Goal: Task Accomplishment & Management: Manage account settings

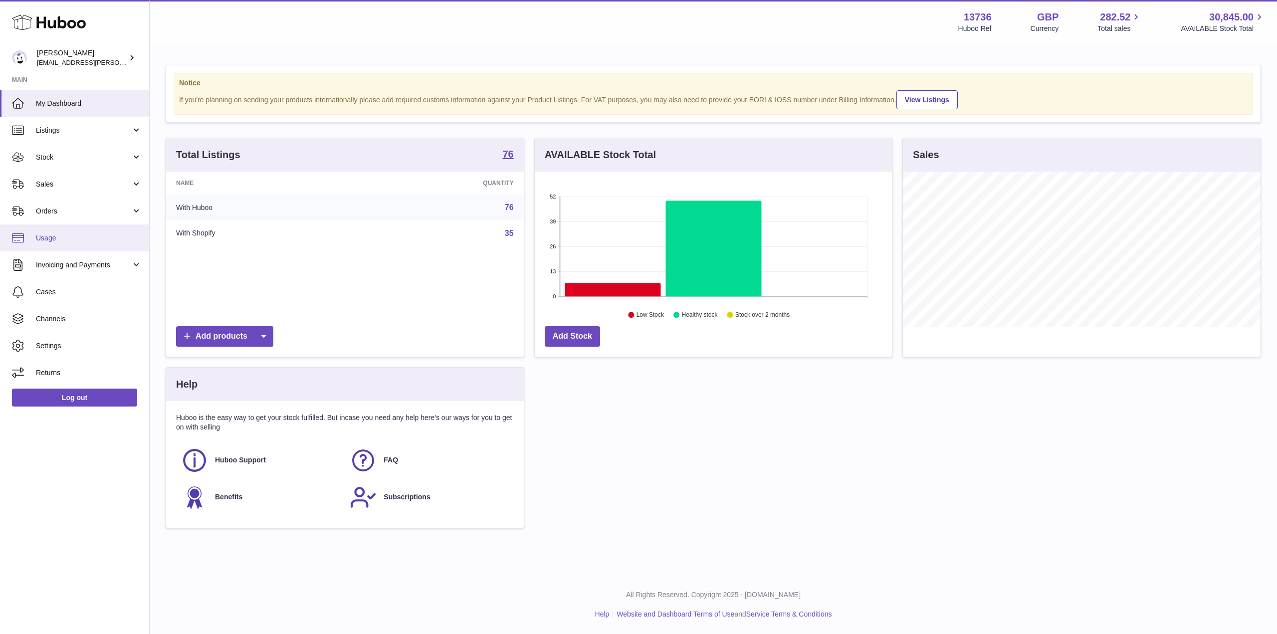
scroll to position [156, 357]
click at [110, 217] on link "Orders" at bounding box center [74, 211] width 149 height 27
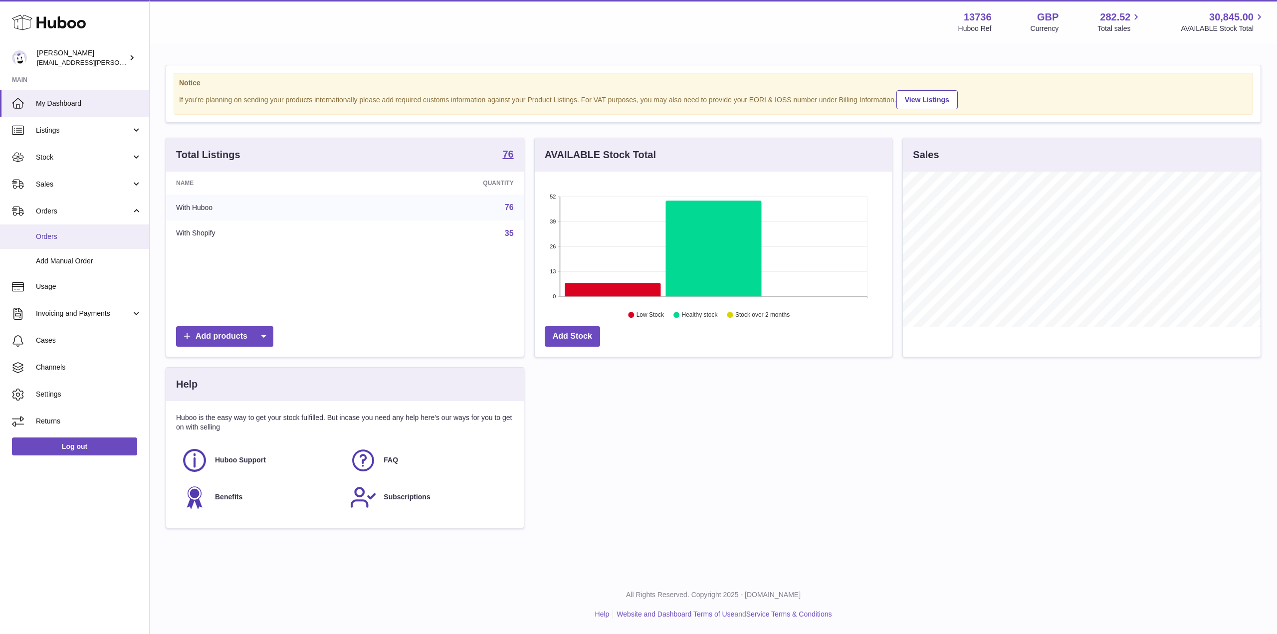
click at [101, 239] on span "Orders" at bounding box center [89, 236] width 106 height 9
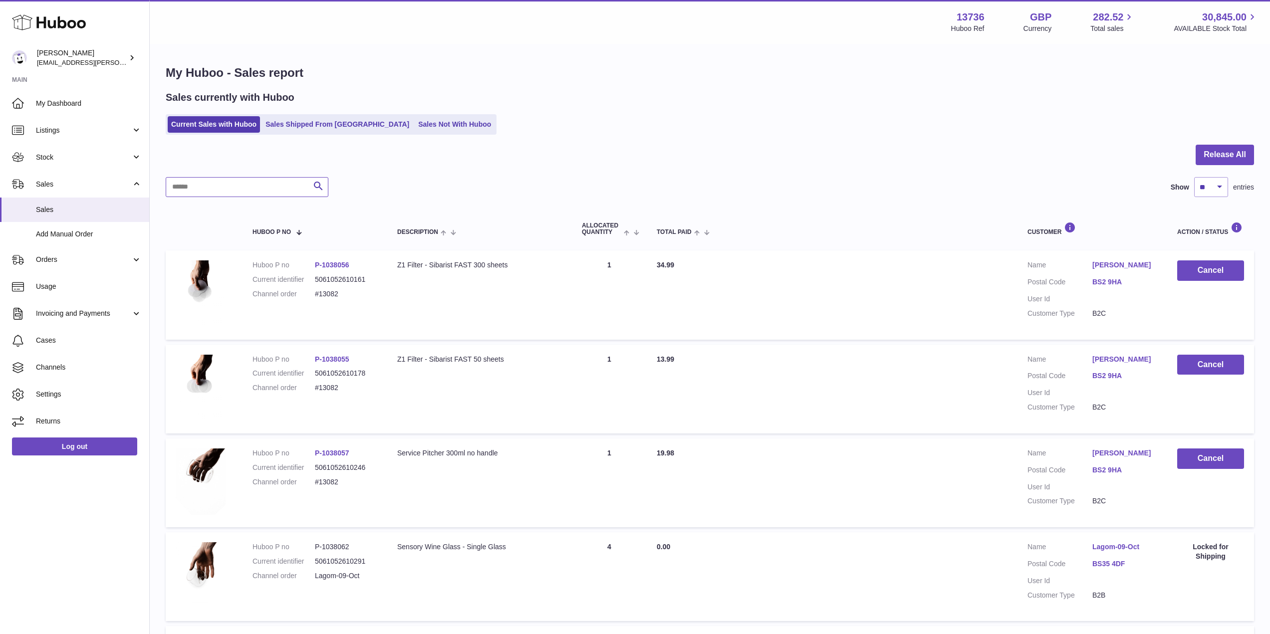
click at [249, 190] on input "text" at bounding box center [247, 187] width 163 height 20
paste input "*****"
type input "*****"
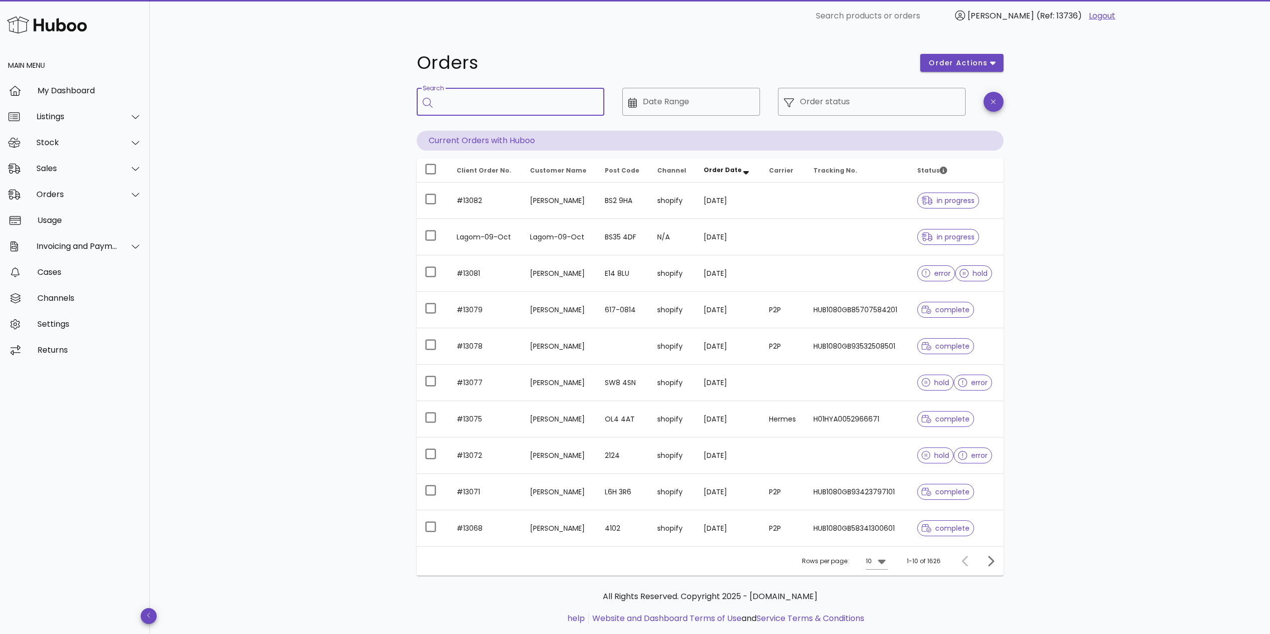
click at [482, 104] on input "Search" at bounding box center [518, 102] width 158 height 16
paste input "*****"
type input "*****"
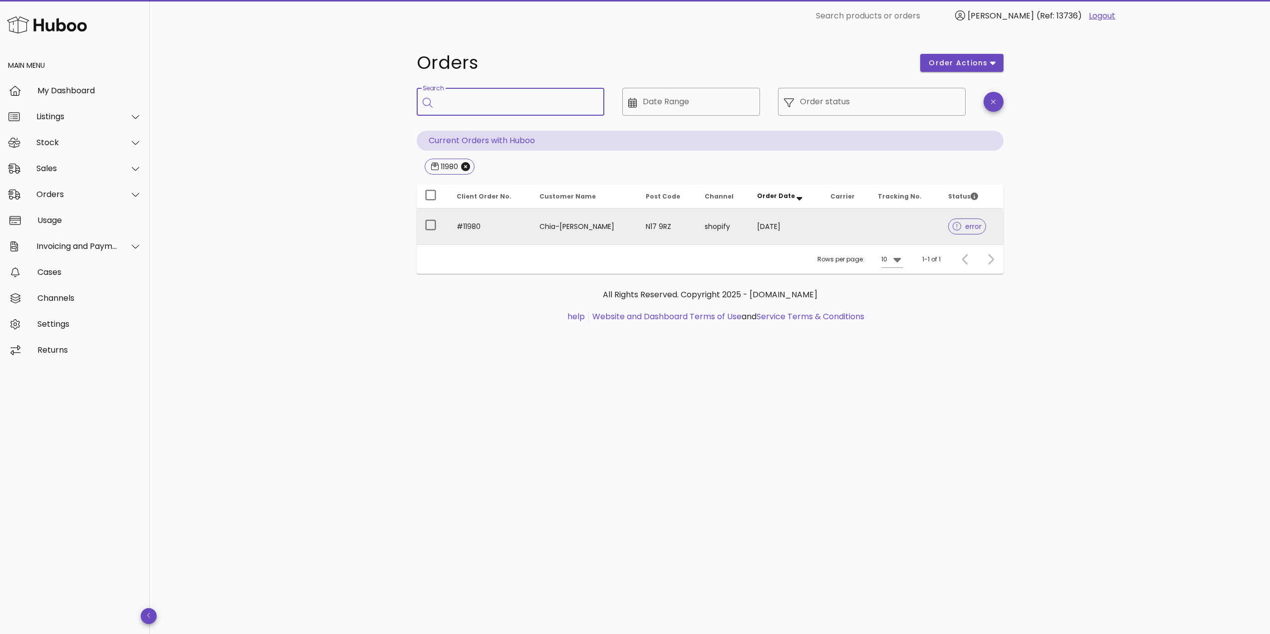
click at [521, 238] on td "#11980" at bounding box center [490, 227] width 83 height 36
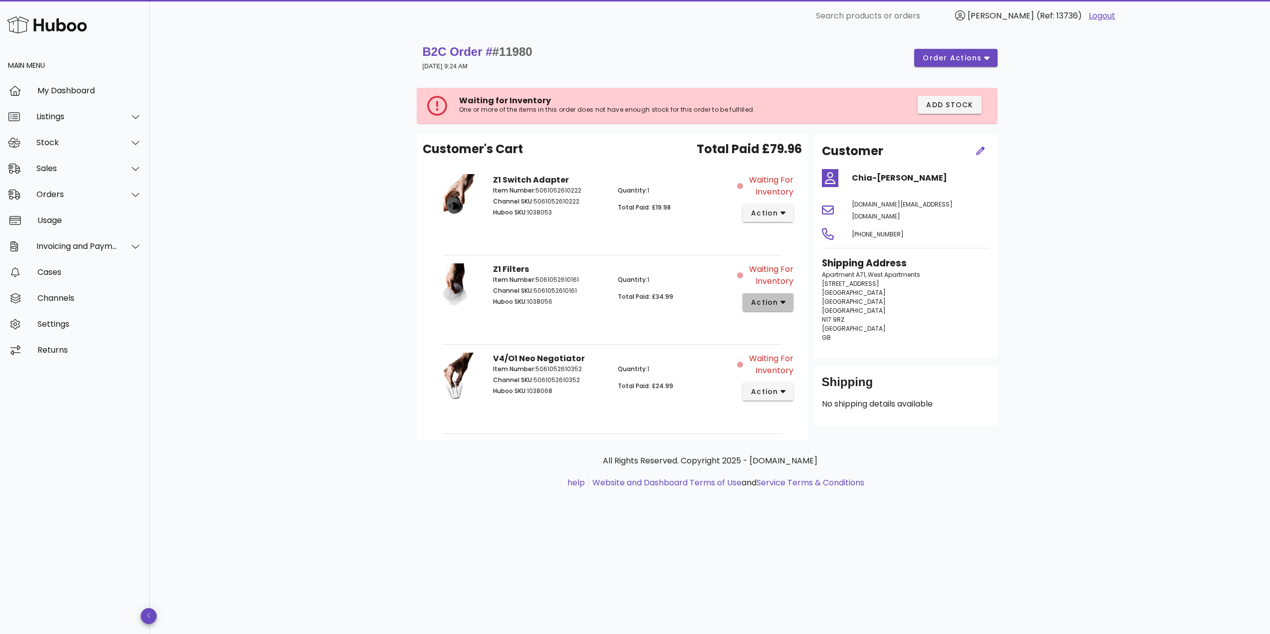
click at [774, 304] on span "action" at bounding box center [764, 302] width 28 height 10
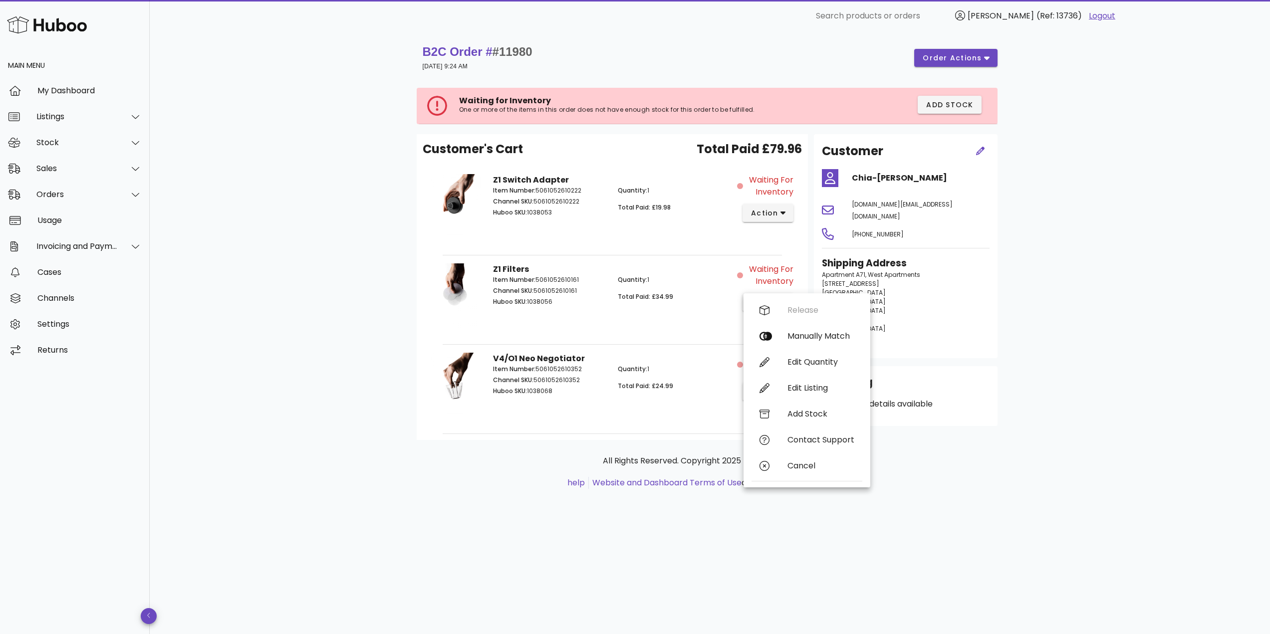
click at [515, 49] on span "#11980" at bounding box center [512, 51] width 40 height 13
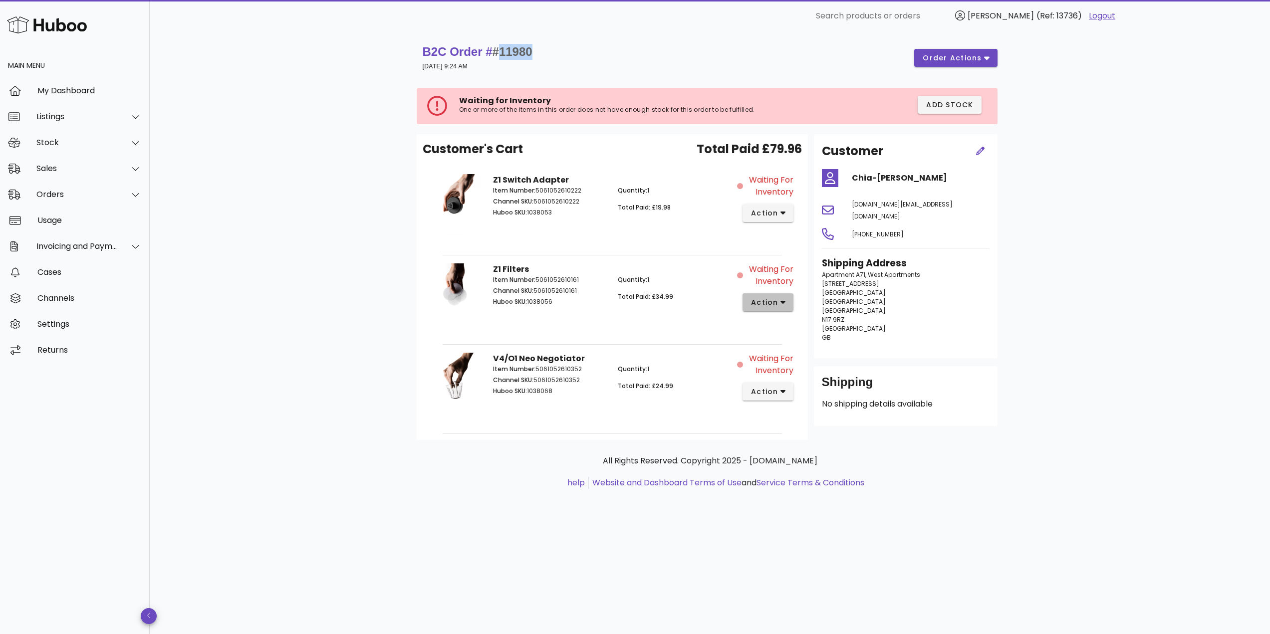
click at [779, 298] on span "action" at bounding box center [767, 302] width 35 height 10
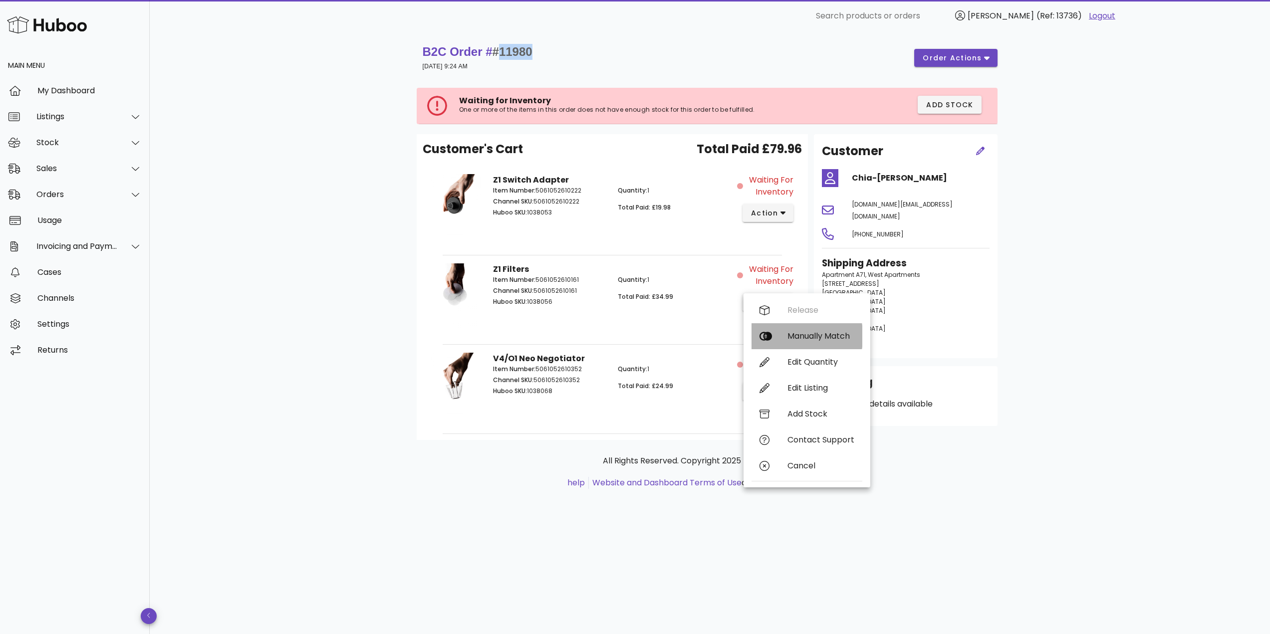
click at [793, 332] on div "Manually Match" at bounding box center [820, 335] width 67 height 9
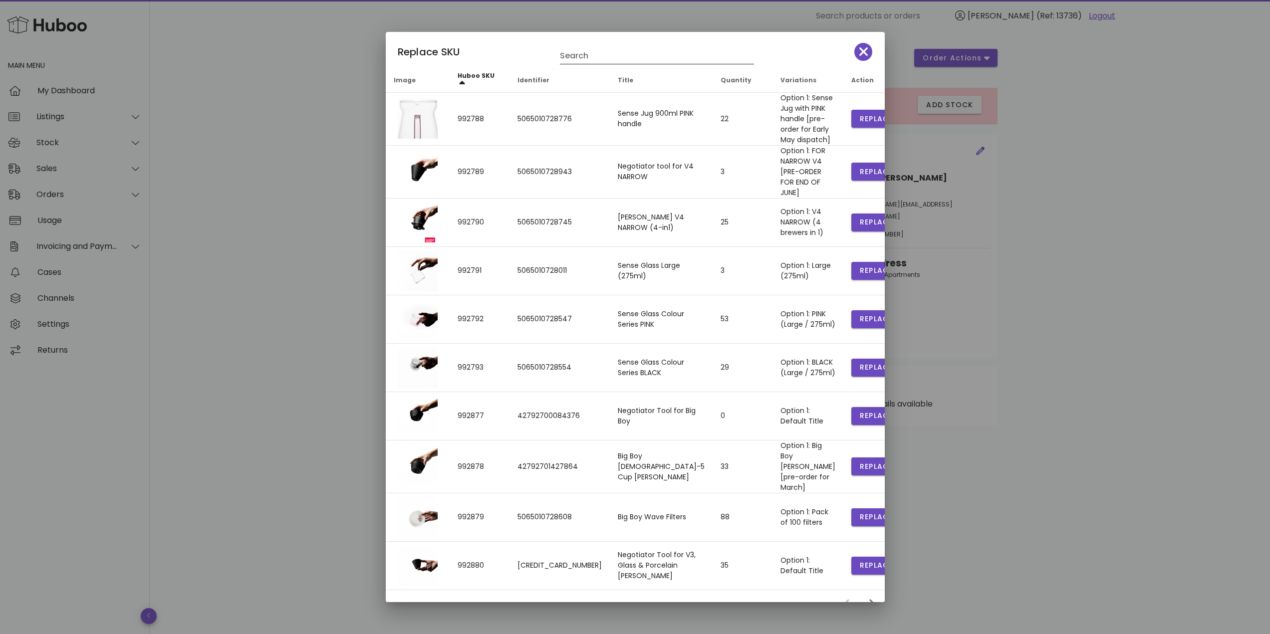
click at [600, 60] on input "Search" at bounding box center [650, 56] width 180 height 16
type input "*********"
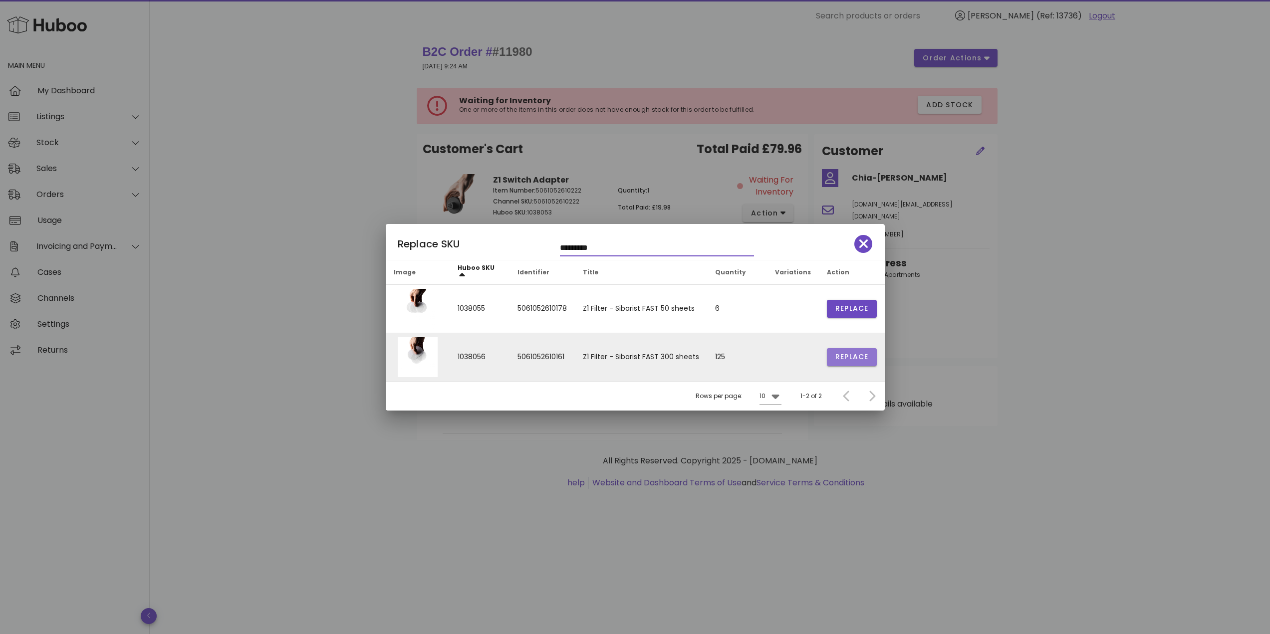
click at [845, 363] on button "Replace" at bounding box center [852, 357] width 50 height 18
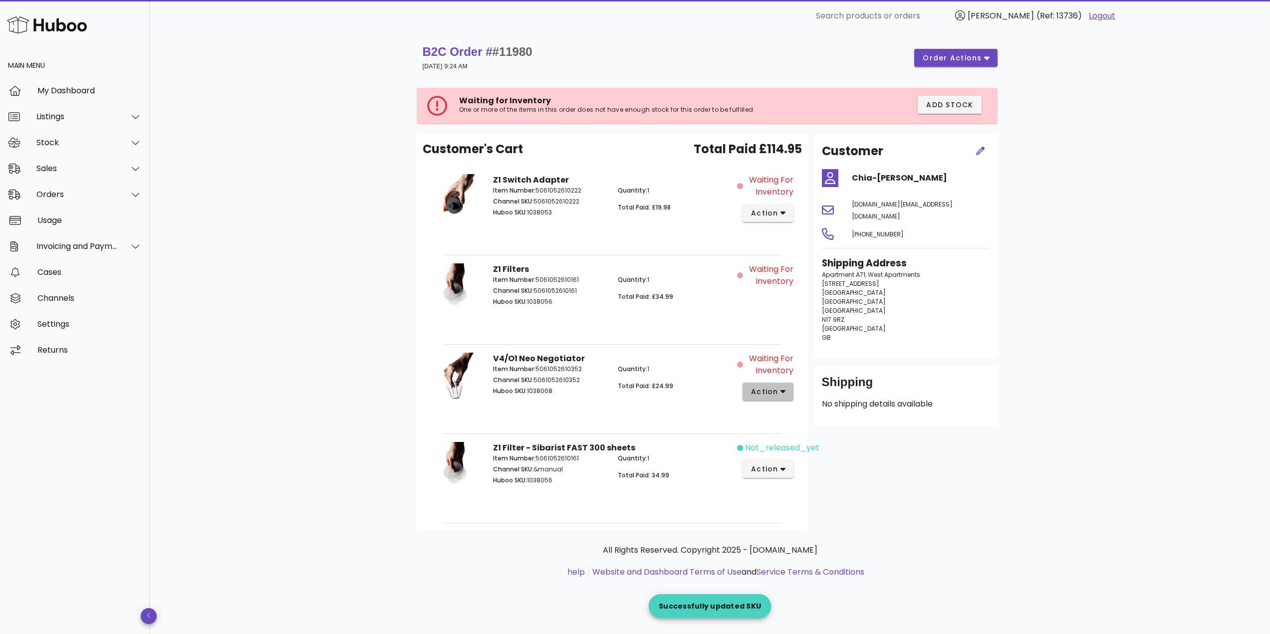
click at [761, 396] on span "action" at bounding box center [764, 392] width 28 height 10
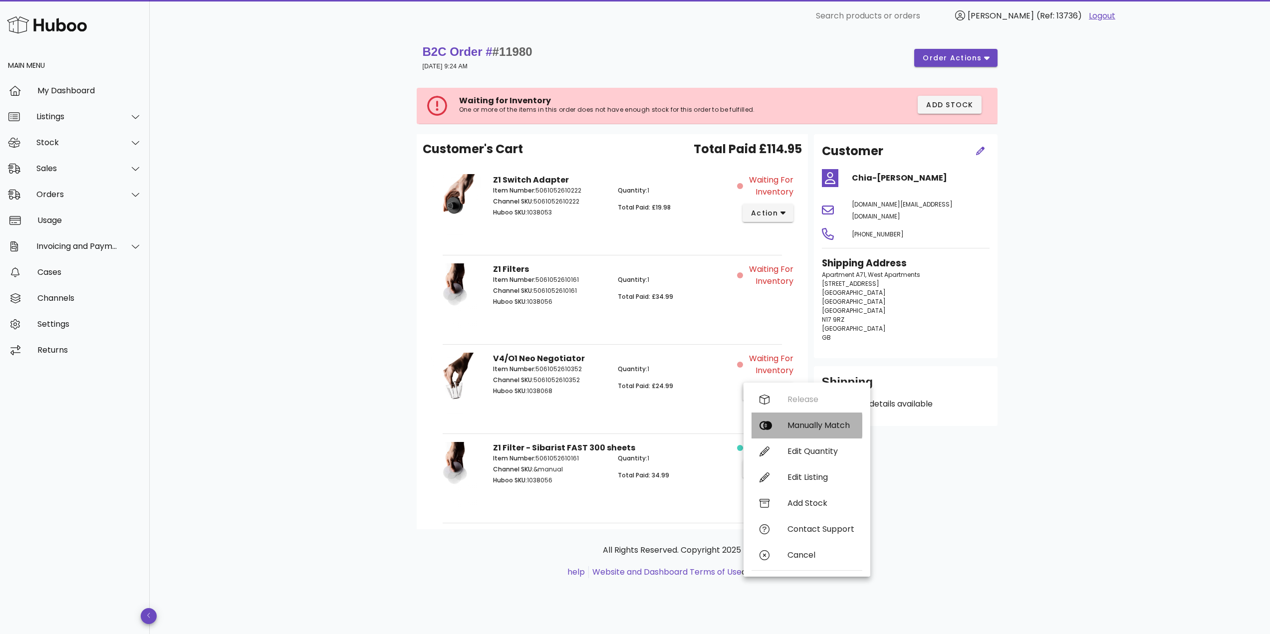
click at [803, 427] on div "Manually Match" at bounding box center [820, 425] width 67 height 9
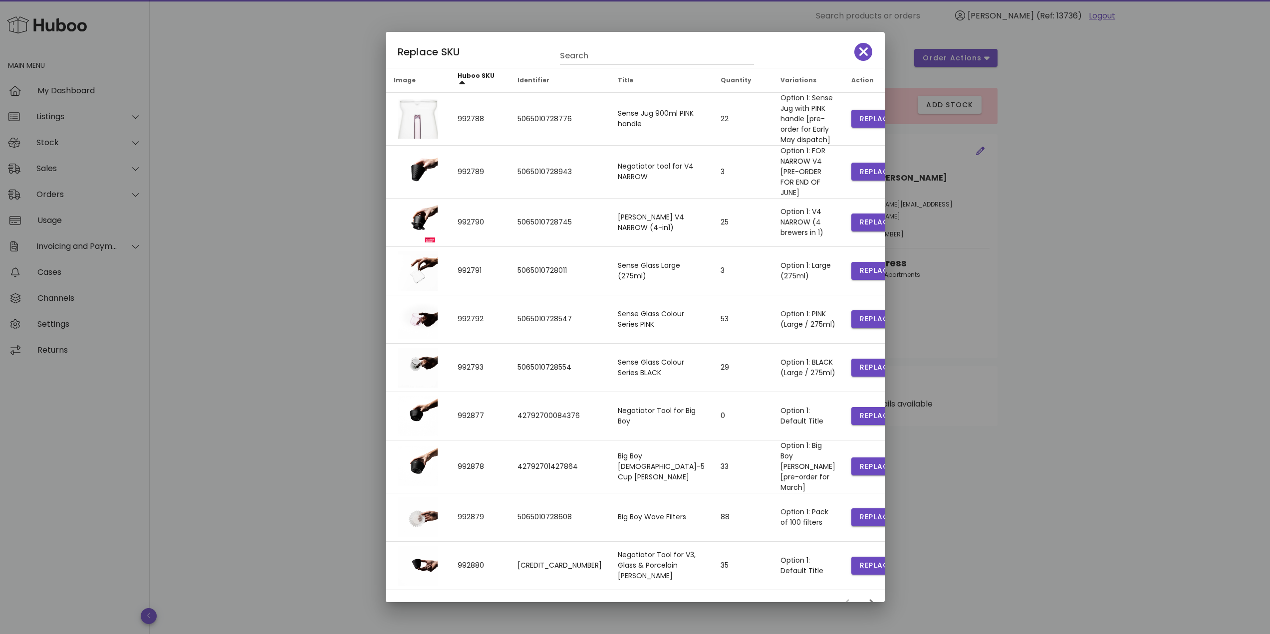
click at [581, 59] on input "Search" at bounding box center [650, 56] width 180 height 16
type input "***"
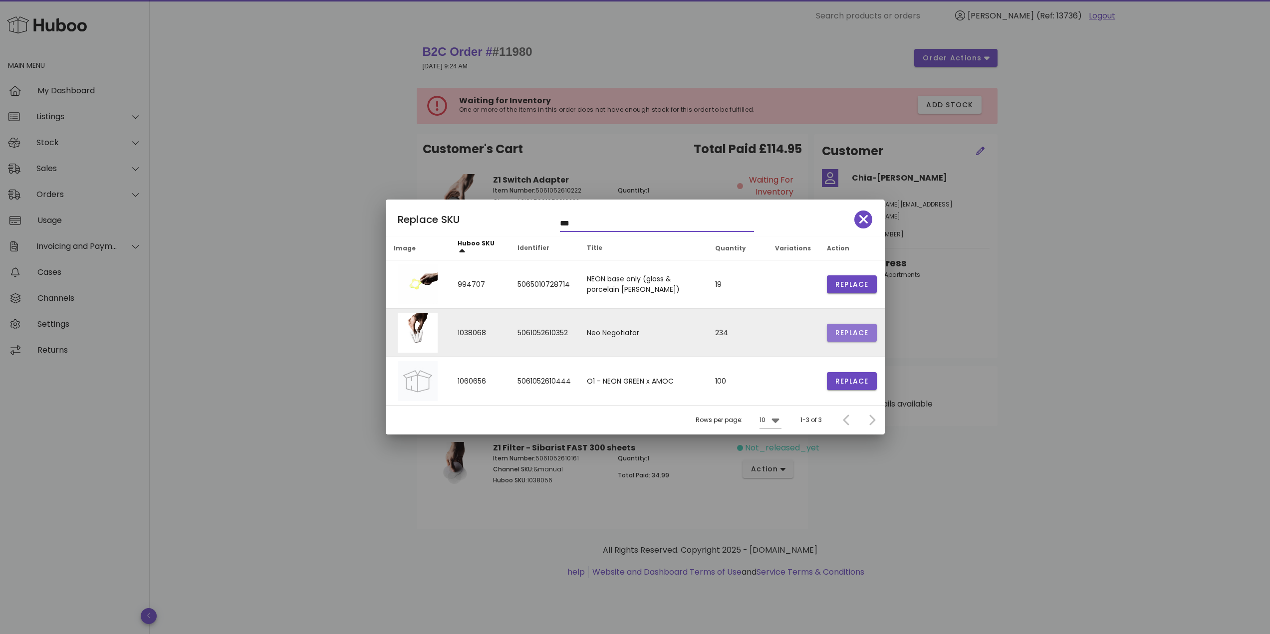
click at [851, 331] on span "Replace" at bounding box center [852, 333] width 34 height 10
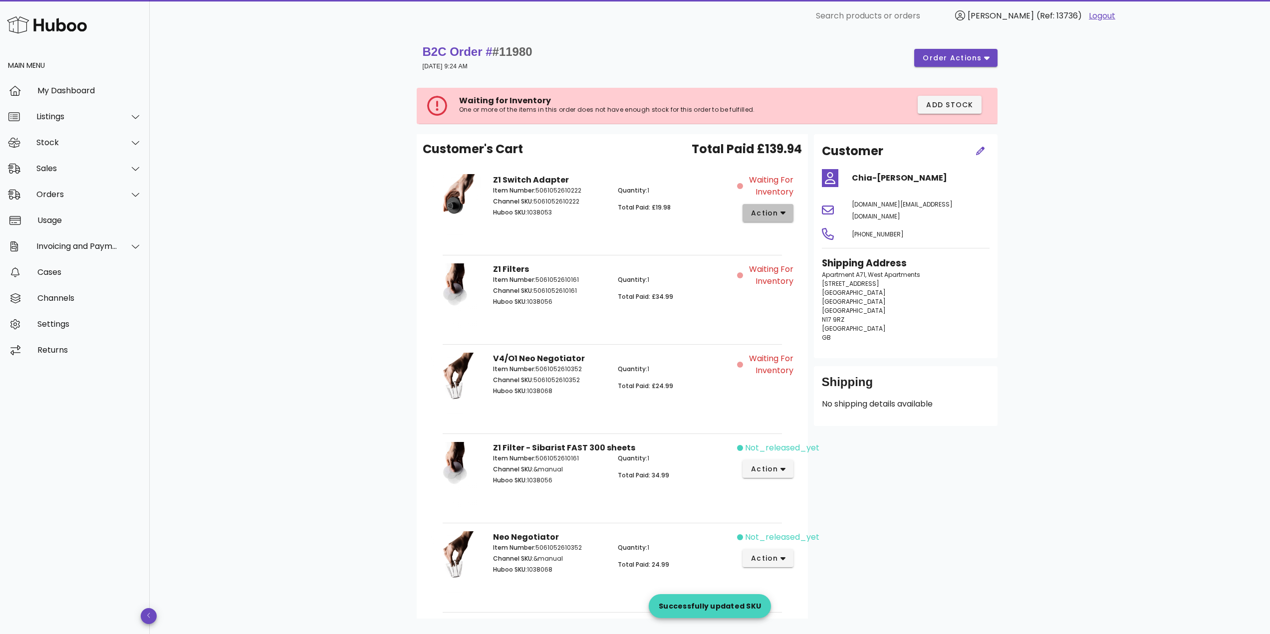
click at [762, 209] on span "action" at bounding box center [764, 213] width 28 height 10
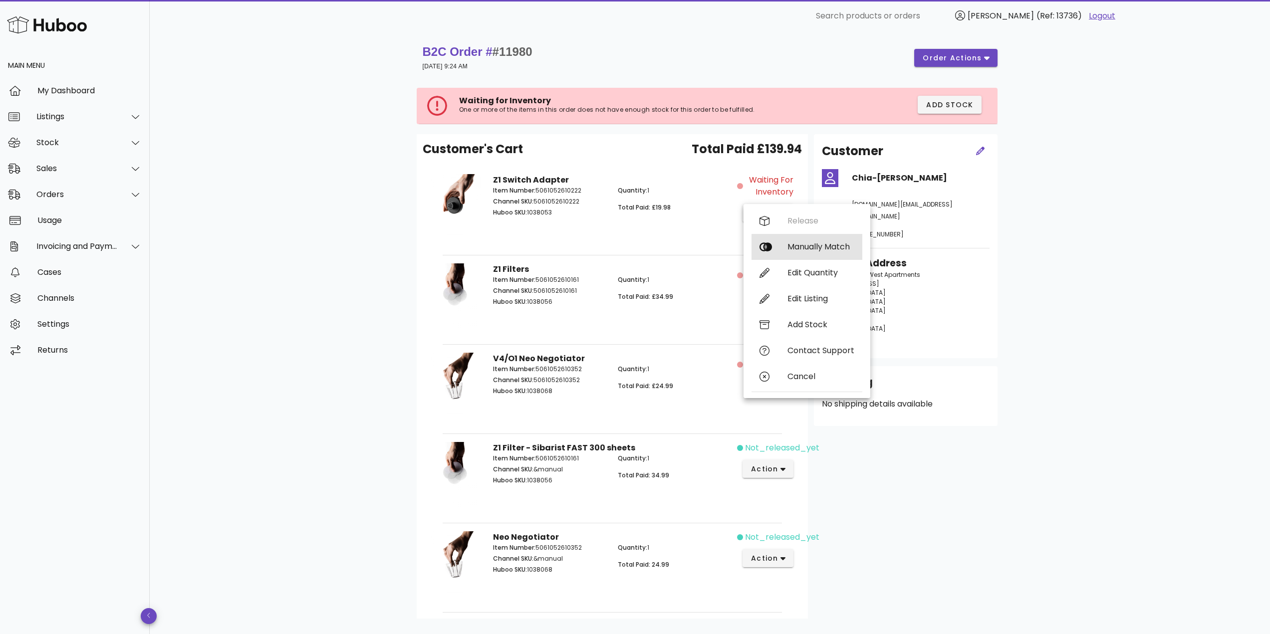
click at [790, 252] on div "Manually Match" at bounding box center [806, 247] width 111 height 26
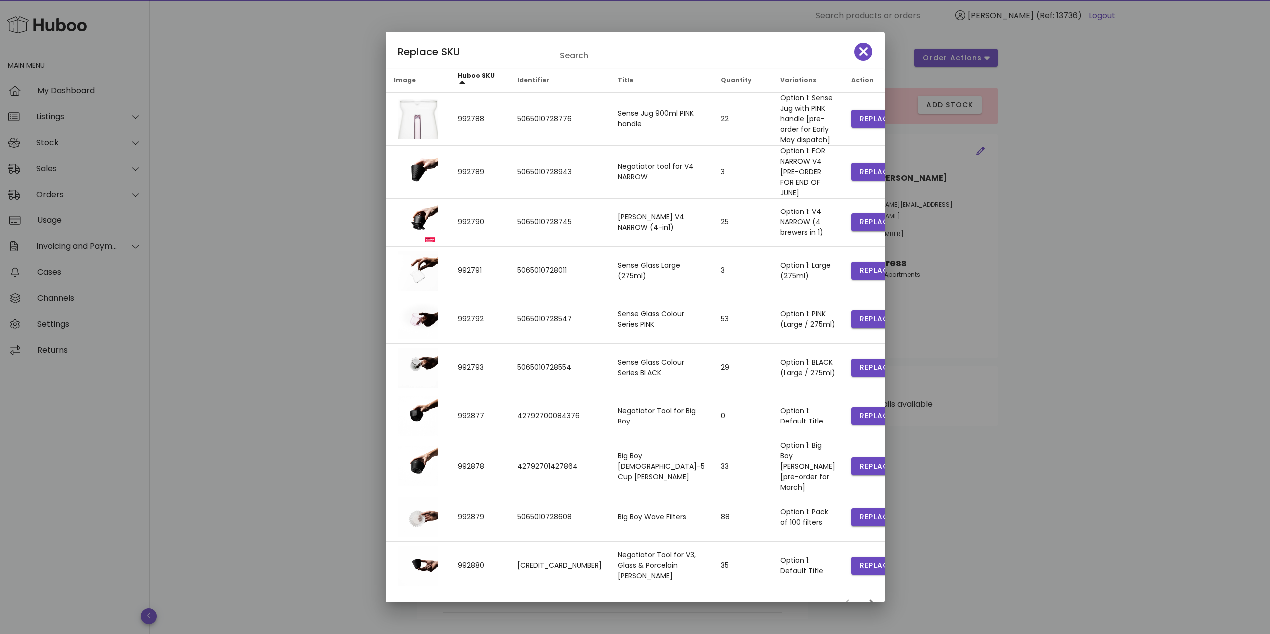
click at [626, 68] on div "Replace SKU Search" at bounding box center [635, 50] width 499 height 37
click at [622, 53] on input "Search" at bounding box center [650, 56] width 180 height 16
type input "*******"
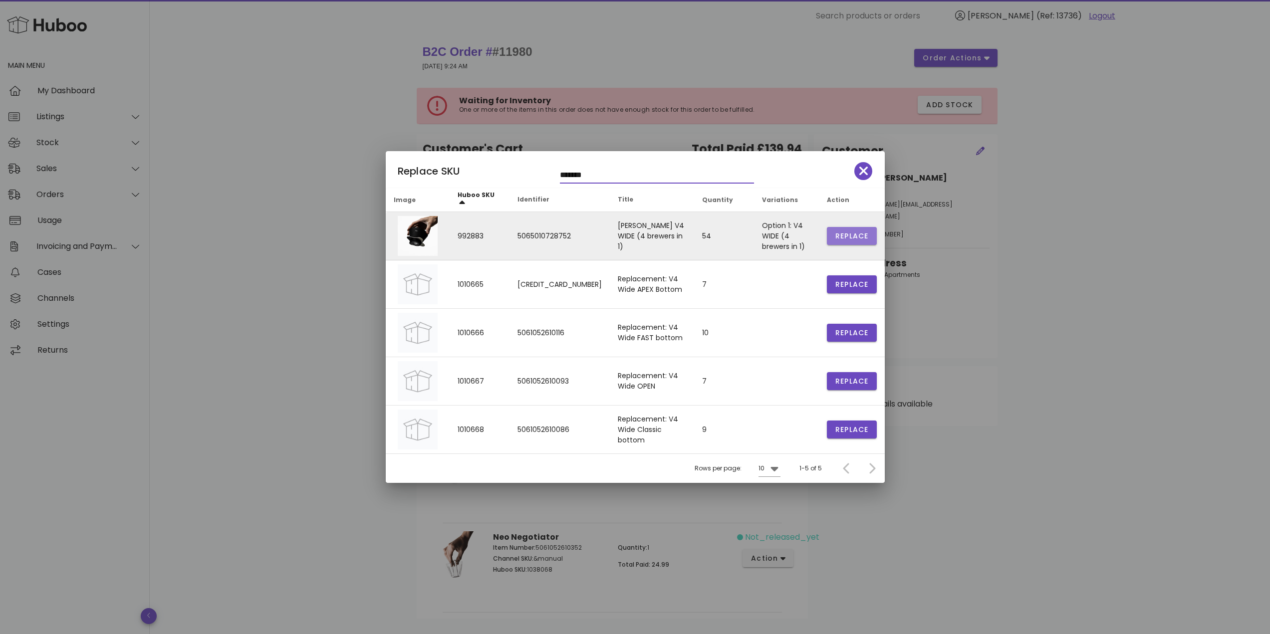
click at [843, 238] on span "Replace" at bounding box center [852, 236] width 34 height 10
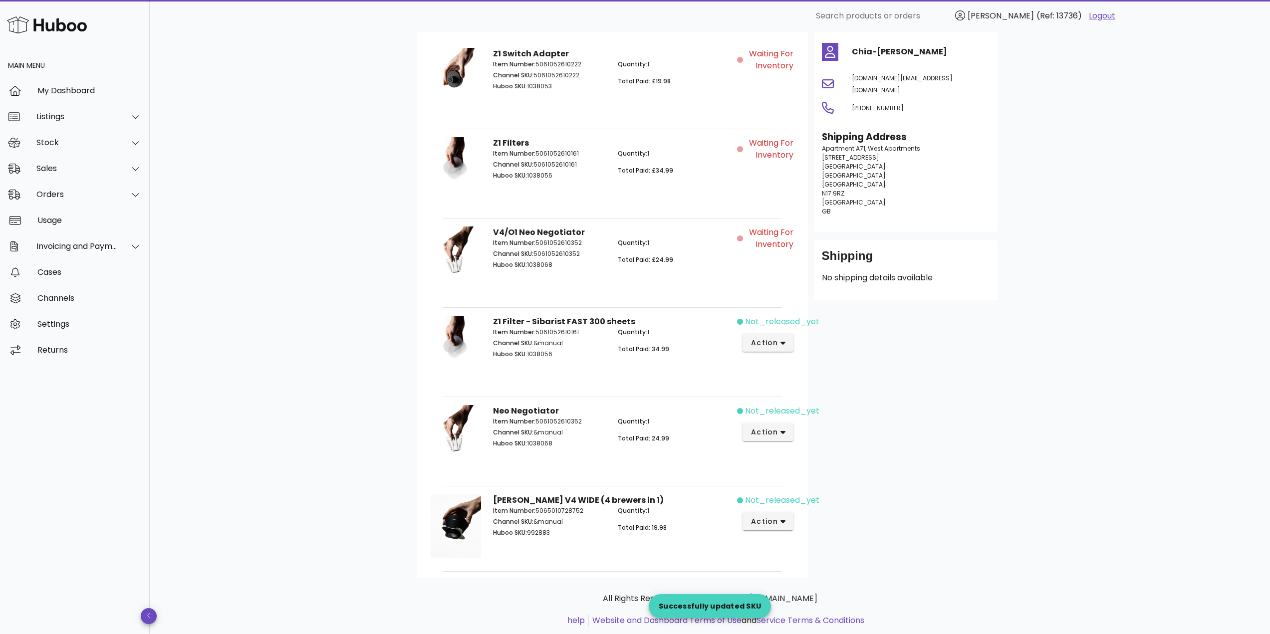
scroll to position [94, 0]
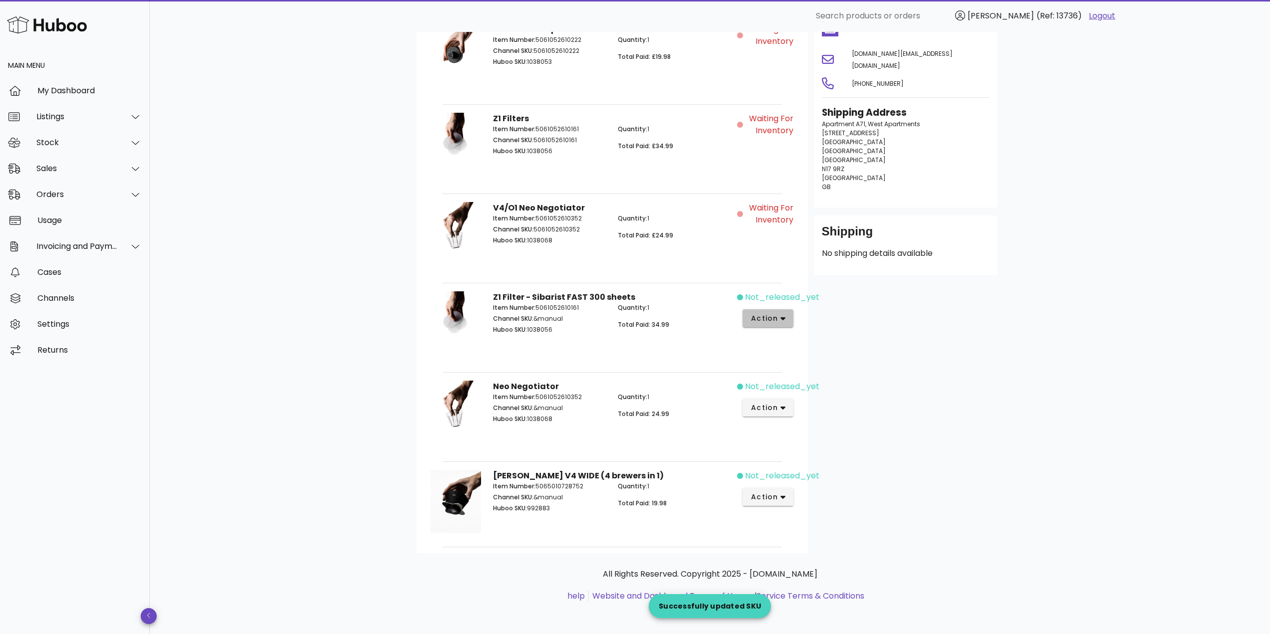
click at [761, 322] on span "action" at bounding box center [764, 318] width 28 height 10
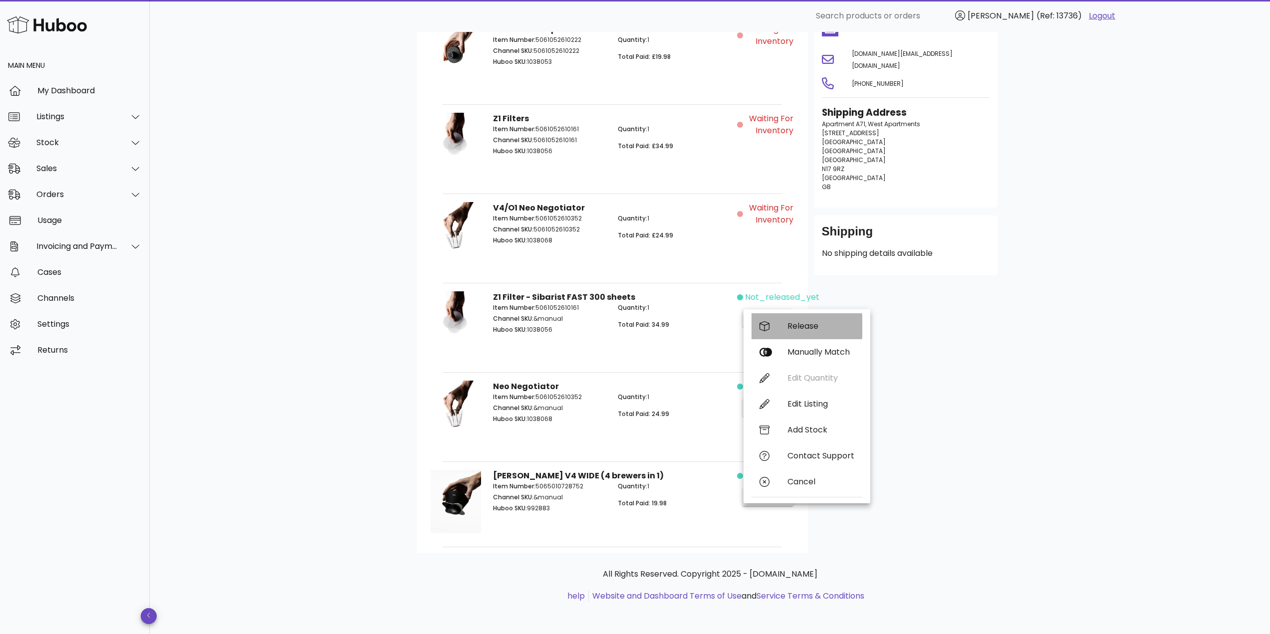
click at [783, 319] on div "Release" at bounding box center [806, 326] width 111 height 26
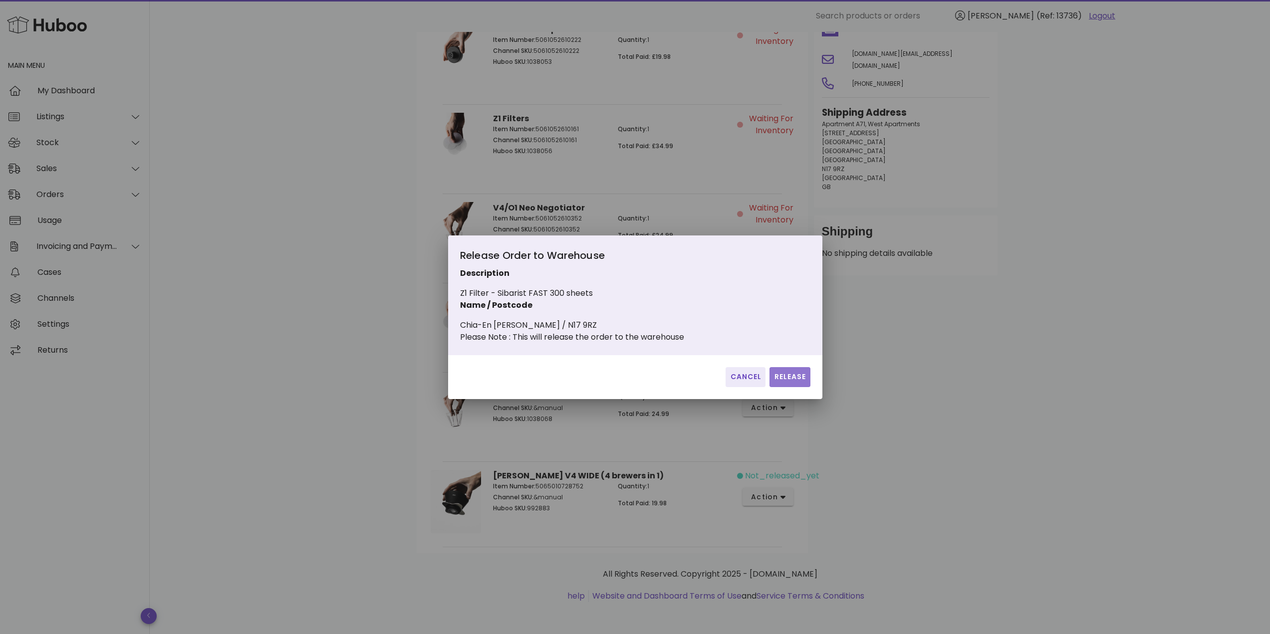
click at [789, 387] on button "Release" at bounding box center [789, 377] width 40 height 20
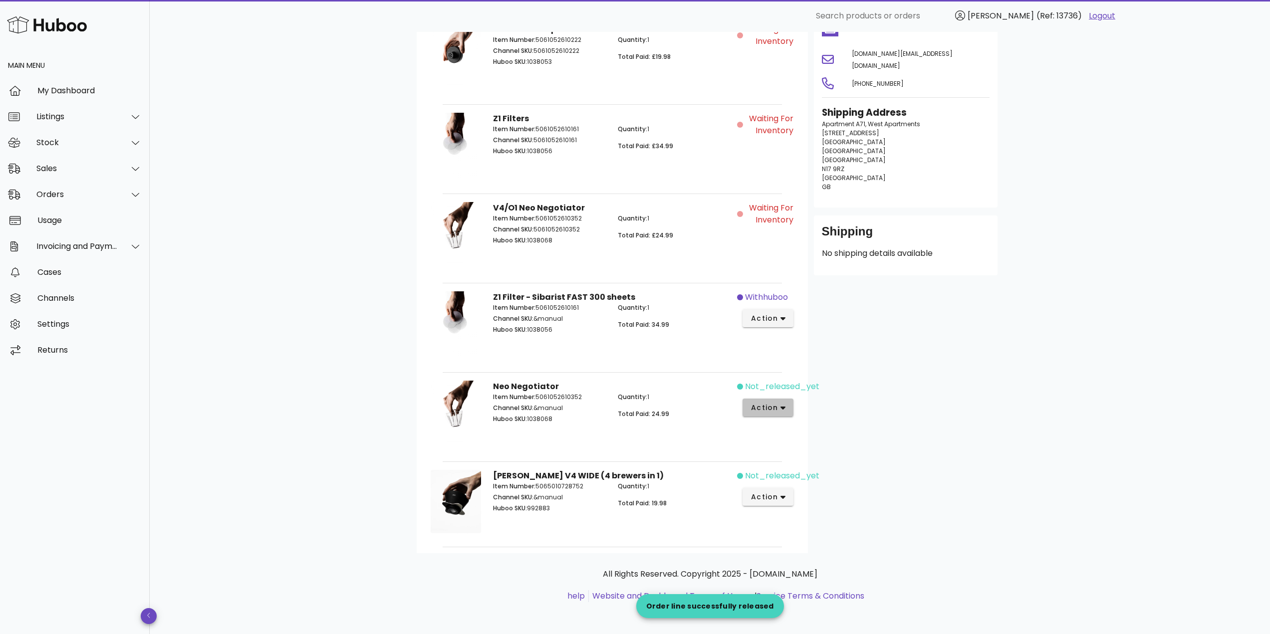
click at [785, 408] on icon "button" at bounding box center [782, 408] width 5 height 3
click at [822, 418] on div "Release" at bounding box center [820, 415] width 67 height 9
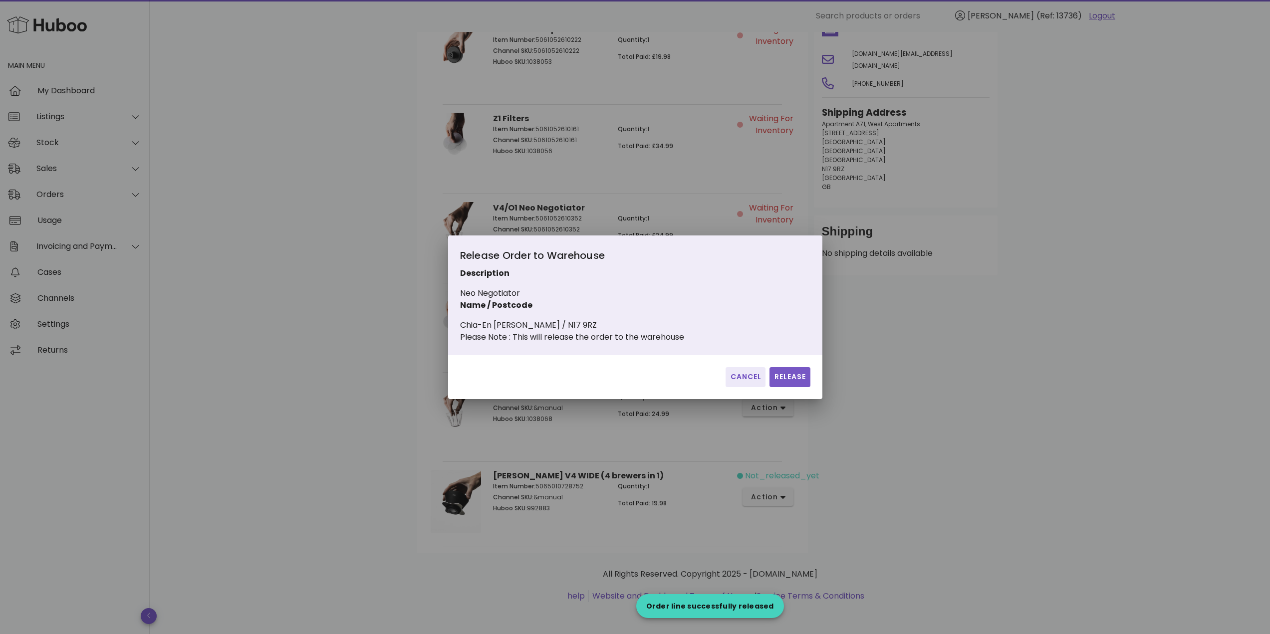
click at [809, 381] on div "Cancel Release" at bounding box center [635, 377] width 374 height 44
click at [800, 382] on span "Release" at bounding box center [789, 377] width 32 height 10
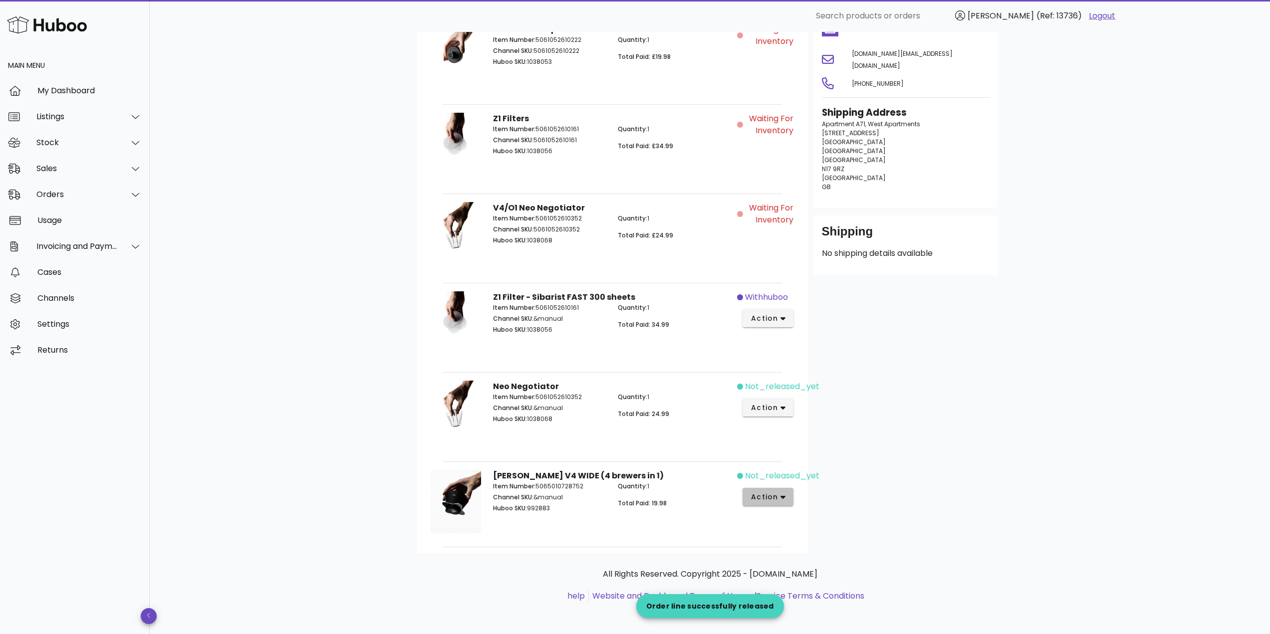
click at [785, 500] on icon "button" at bounding box center [782, 497] width 5 height 9
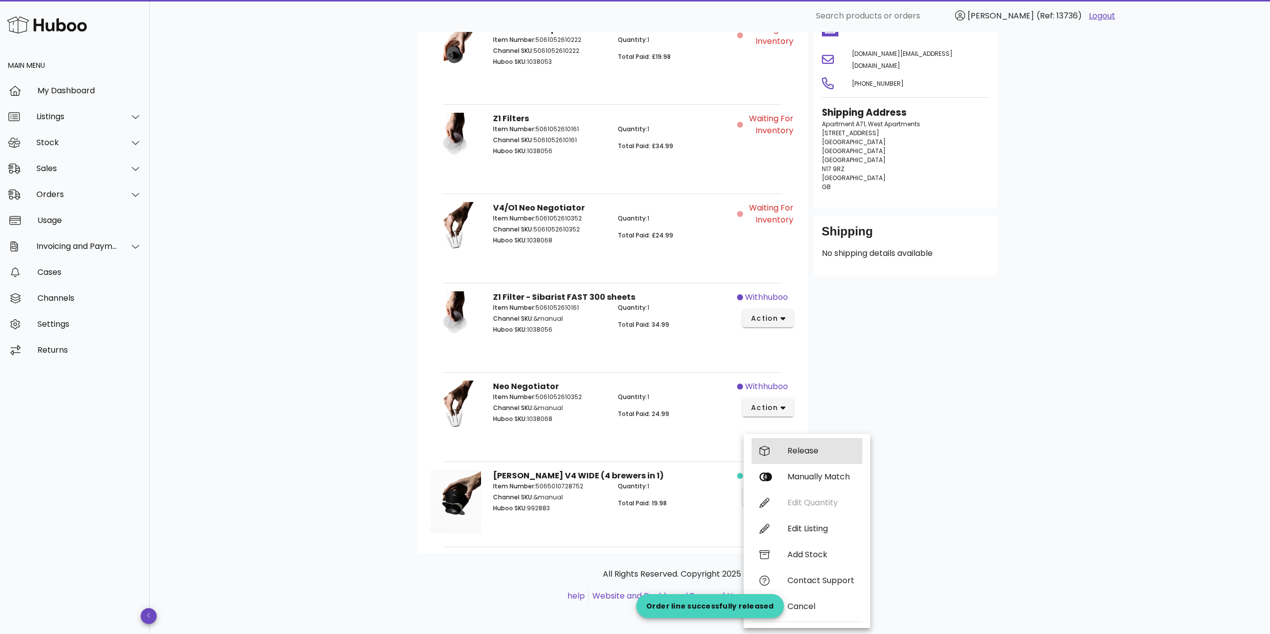
click at [804, 449] on div "Release" at bounding box center [820, 450] width 67 height 9
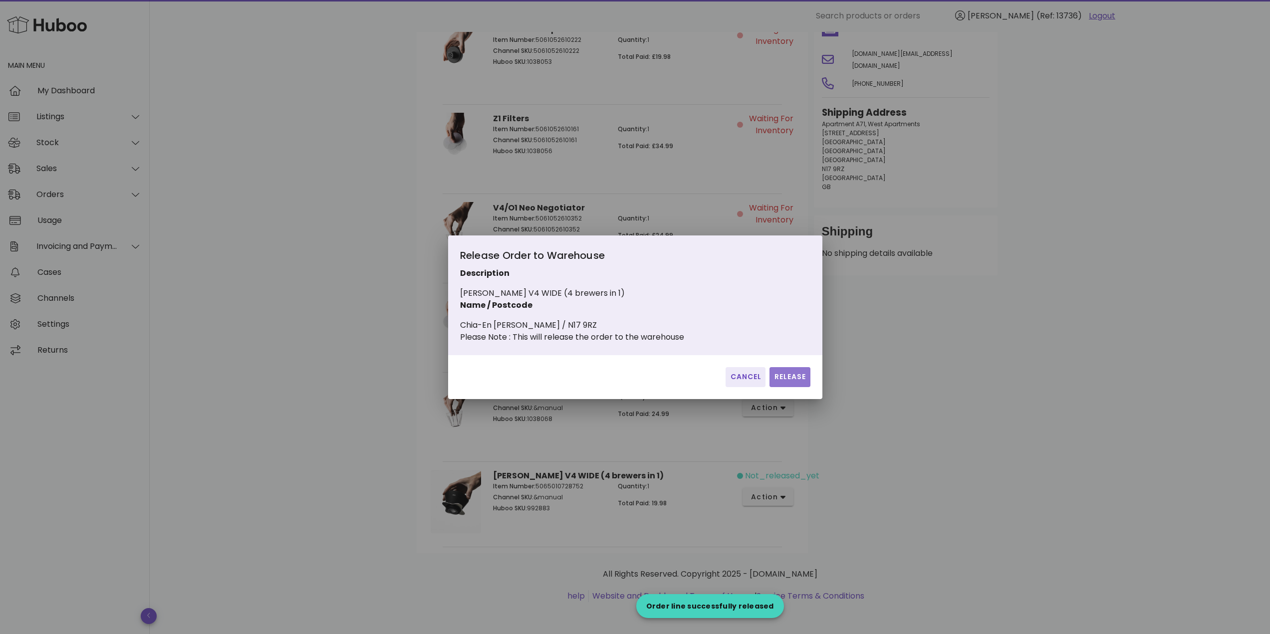
click at [780, 382] on span "Release" at bounding box center [789, 377] width 32 height 10
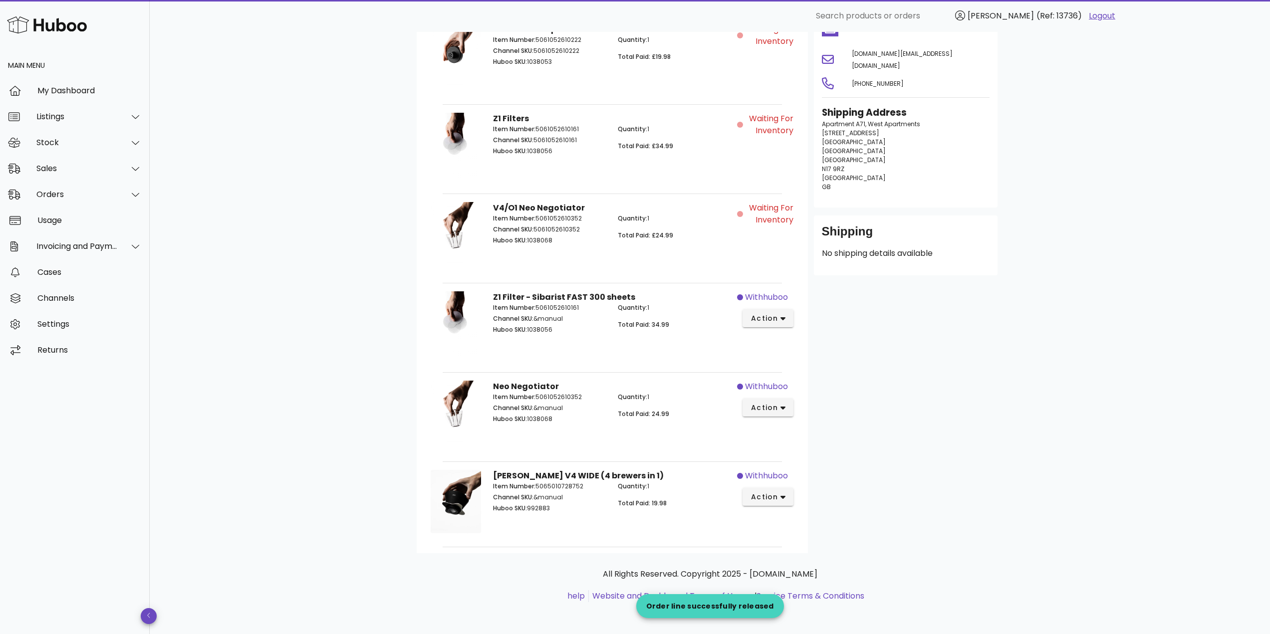
click at [861, 369] on div "Customer Chia-En [PERSON_NAME] [DOMAIN_NAME][EMAIL_ADDRESS][DOMAIN_NAME] [PHONE…" at bounding box center [906, 269] width 196 height 570
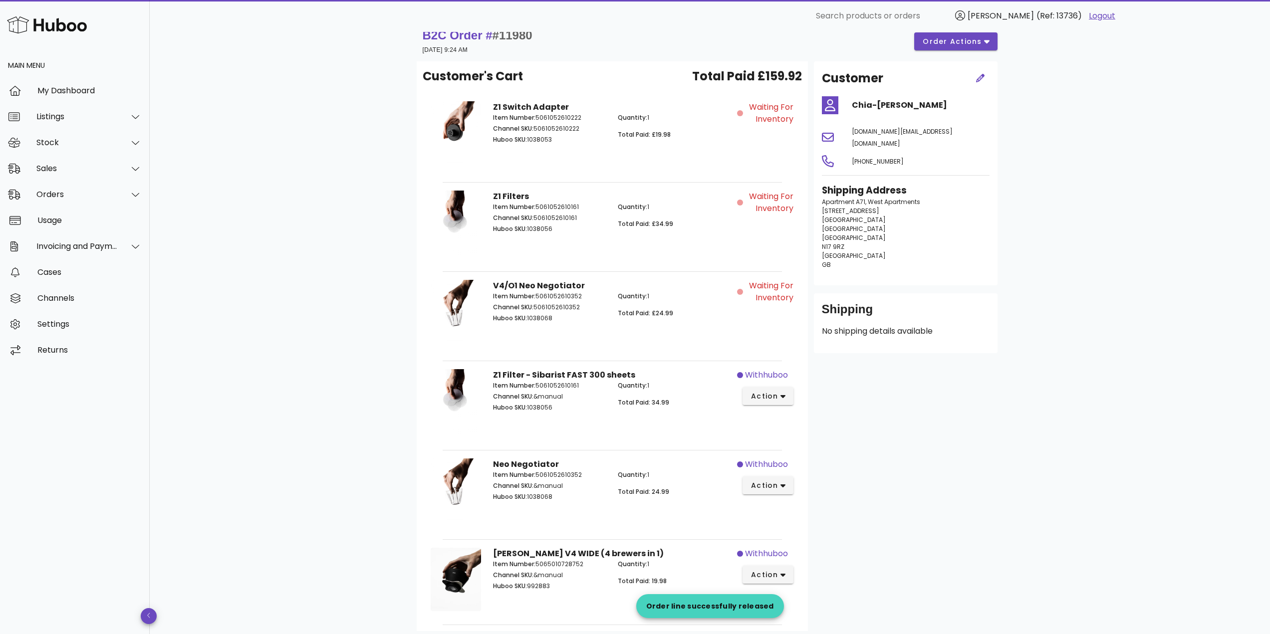
scroll to position [0, 0]
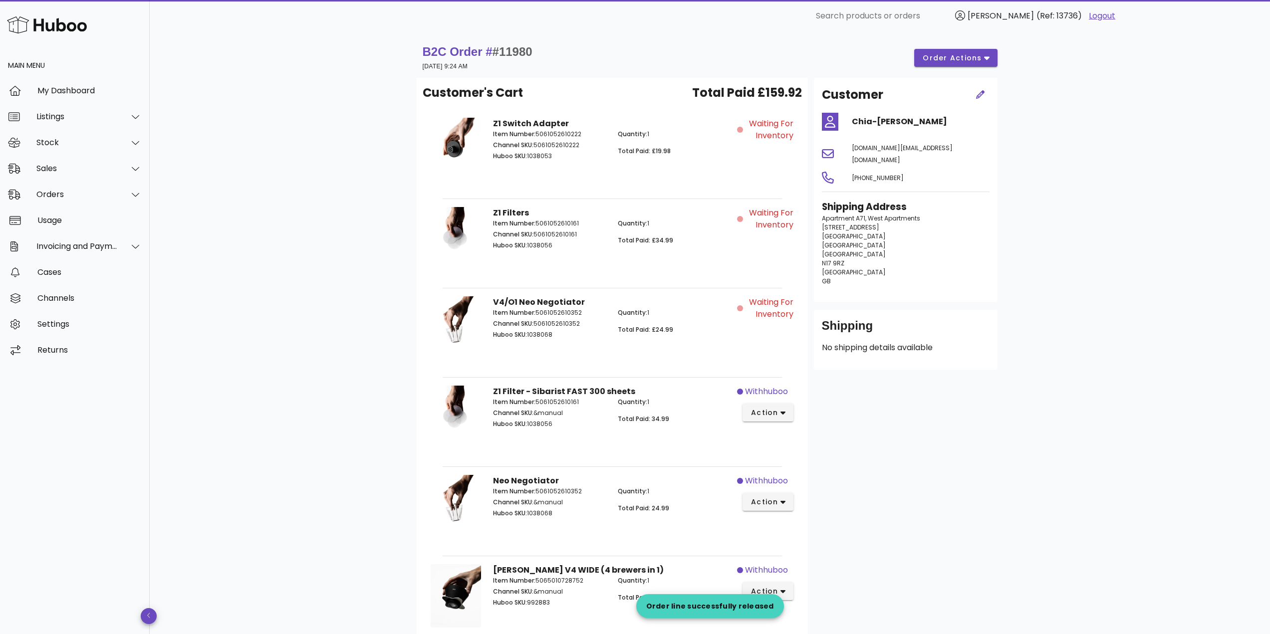
click at [516, 47] on span "#11980" at bounding box center [512, 51] width 40 height 13
copy span "11980"
